Goal: Information Seeking & Learning: Learn about a topic

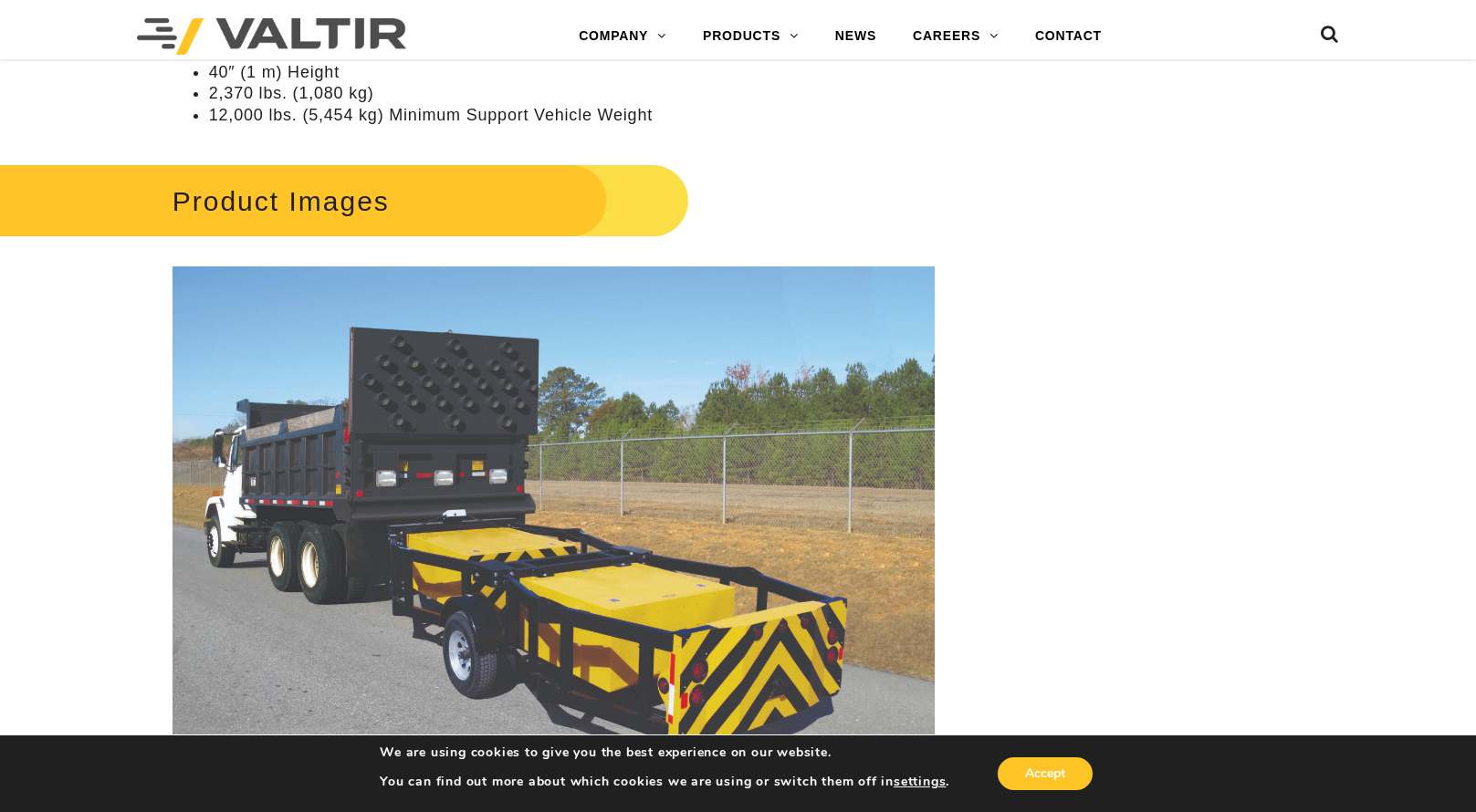
scroll to position [2281, 0]
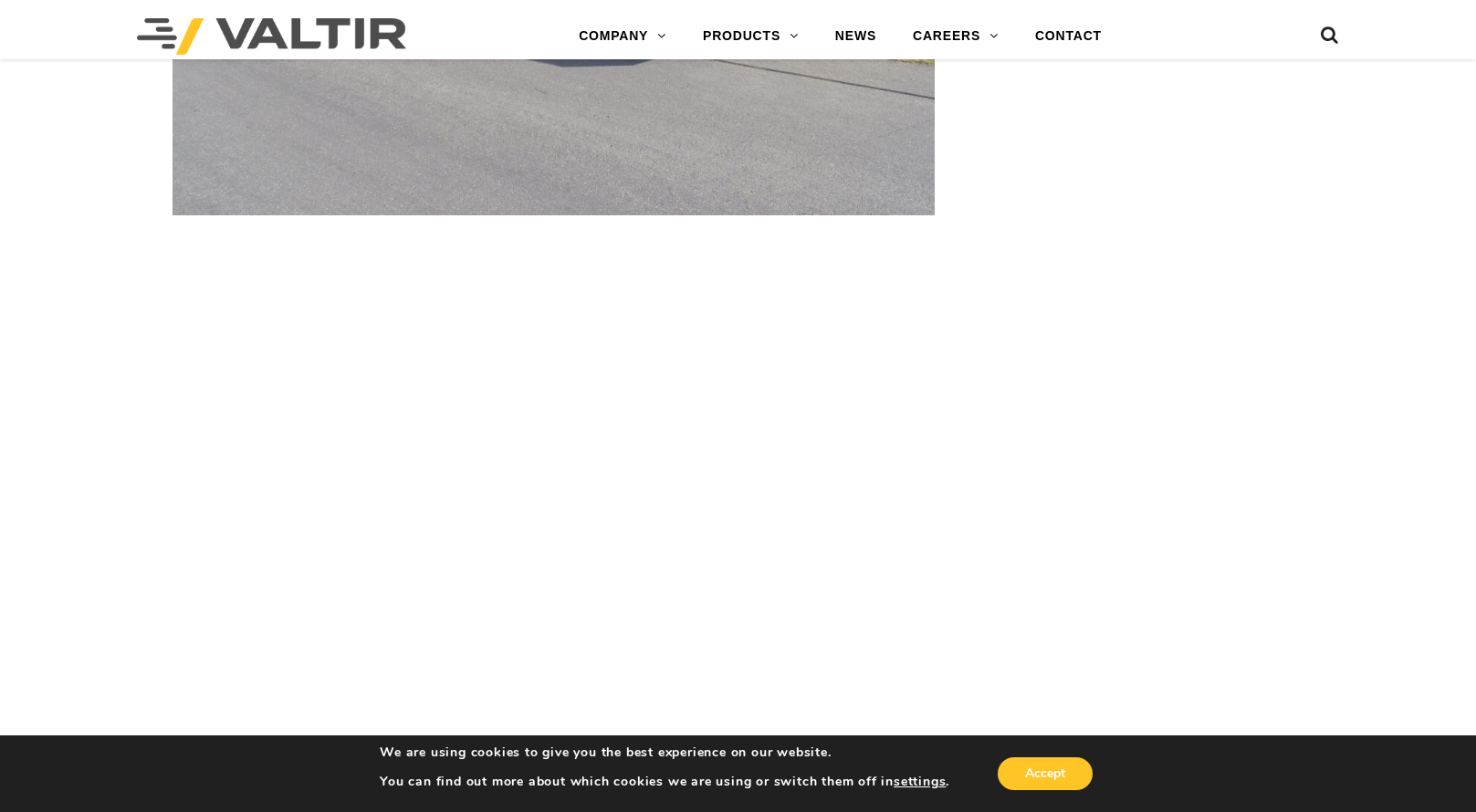
scroll to position [3650, 0]
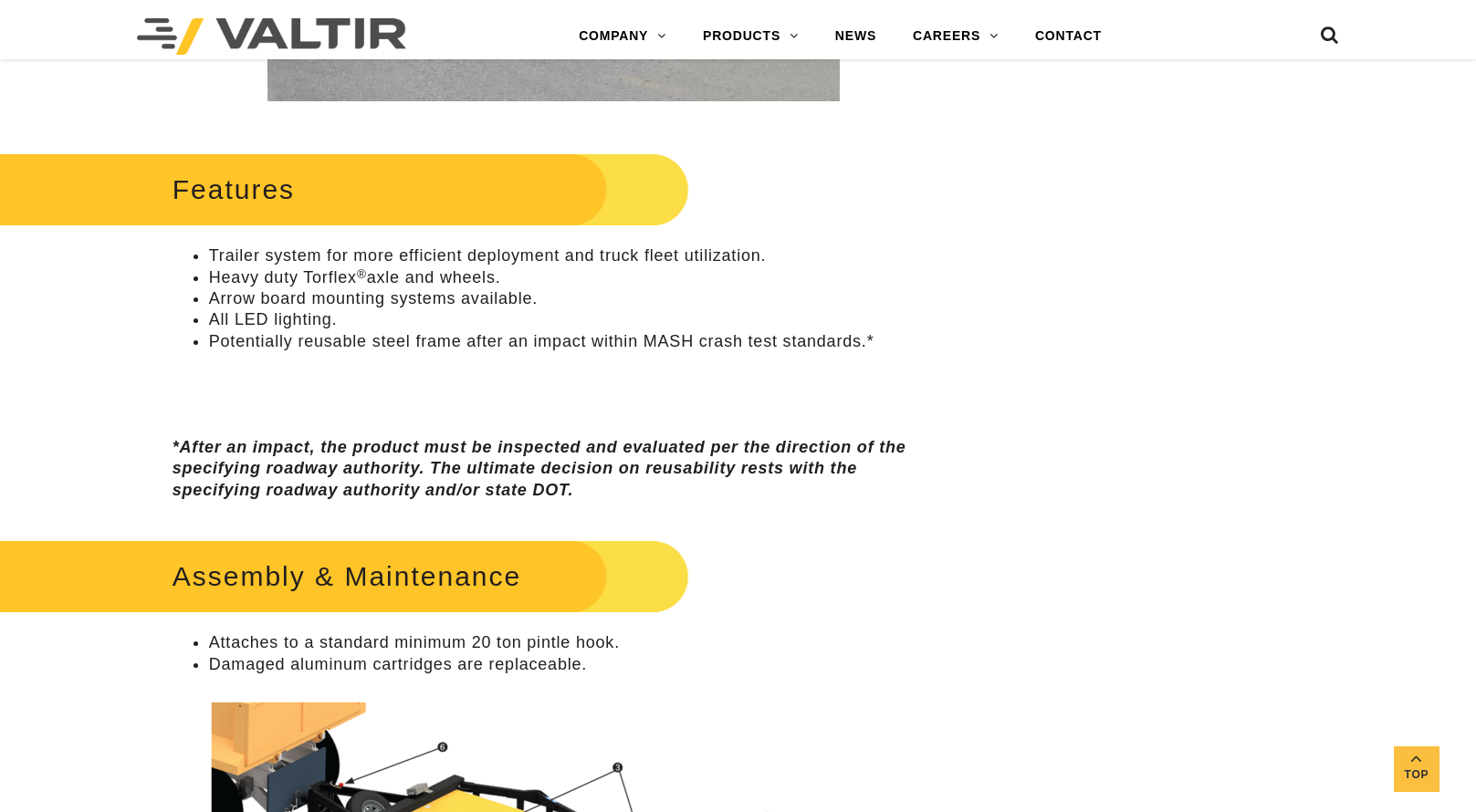
scroll to position [822, 0]
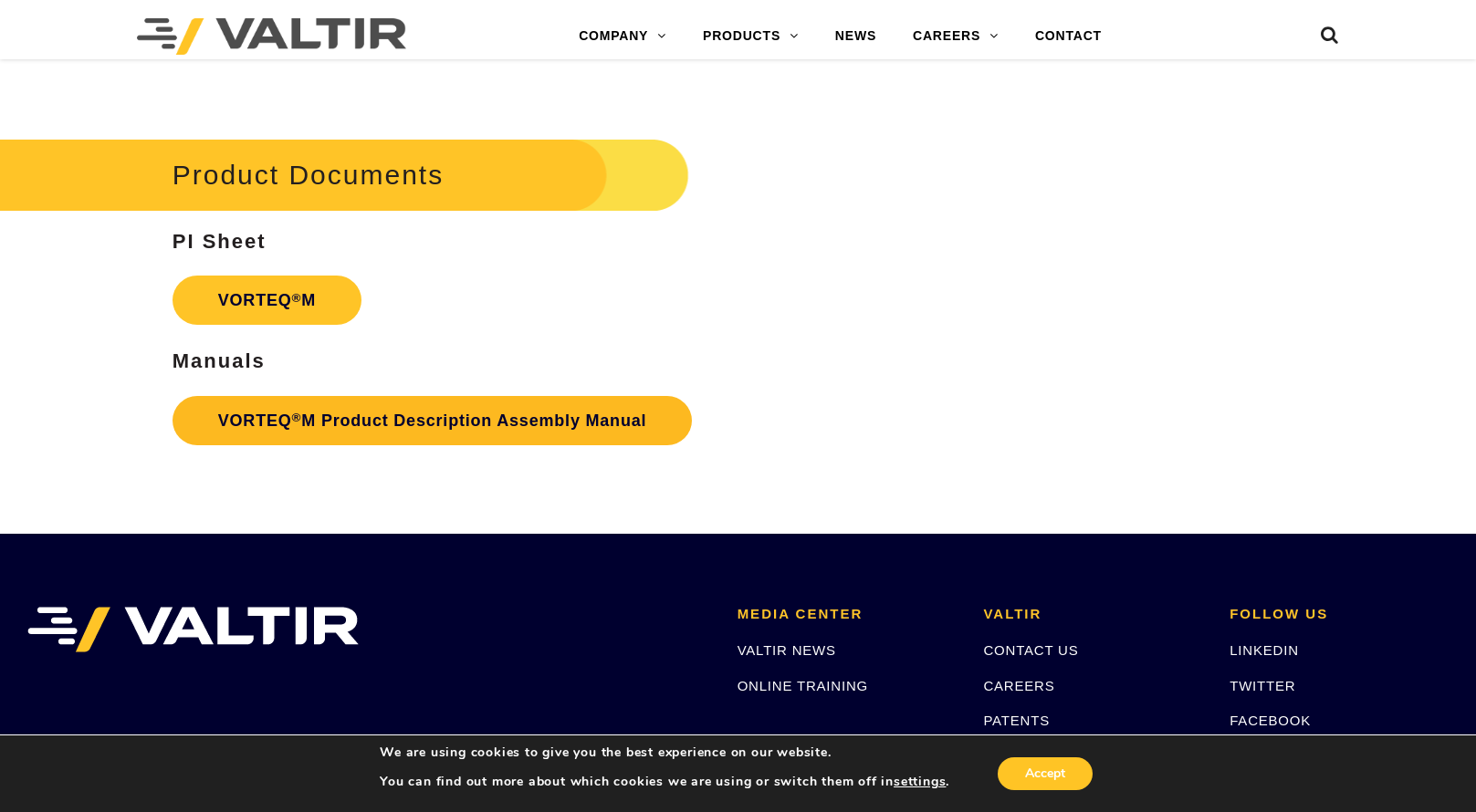
scroll to position [3479, 0]
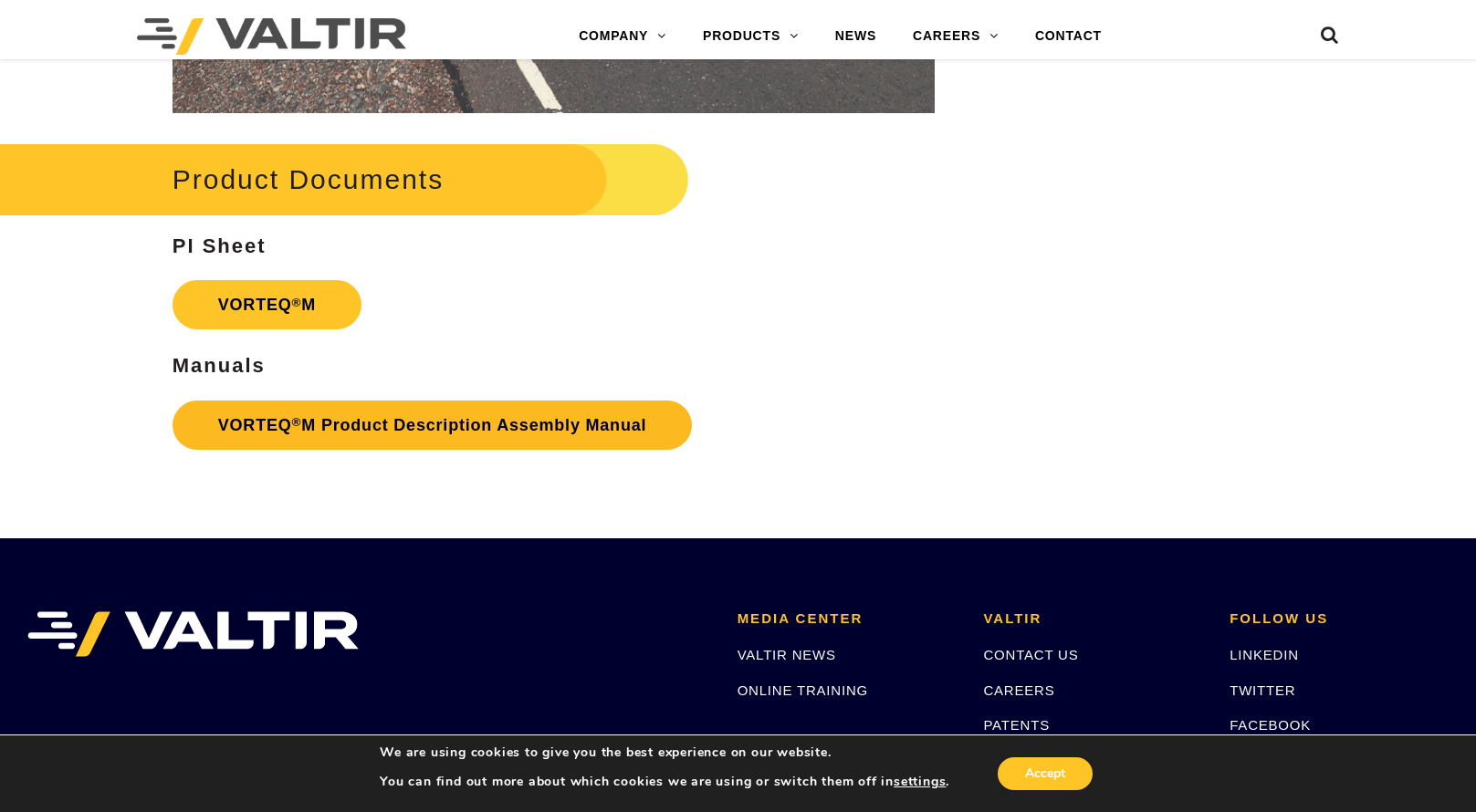
click at [539, 414] on link "VORTEQ ® M Product Description Assembly Manual" at bounding box center [432, 424] width 520 height 49
